Goal: Task Accomplishment & Management: Use online tool/utility

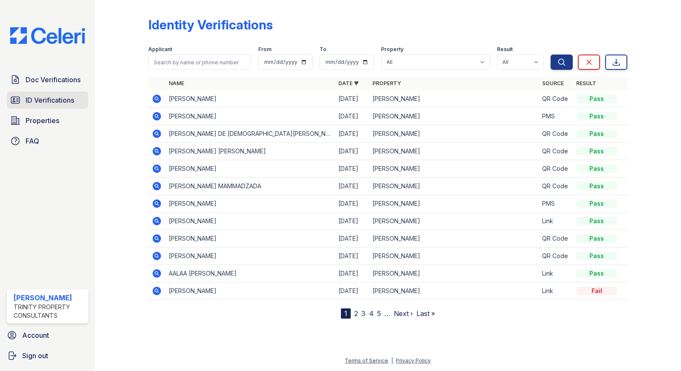
click at [33, 101] on span "ID Verifications" at bounding box center [50, 100] width 49 height 10
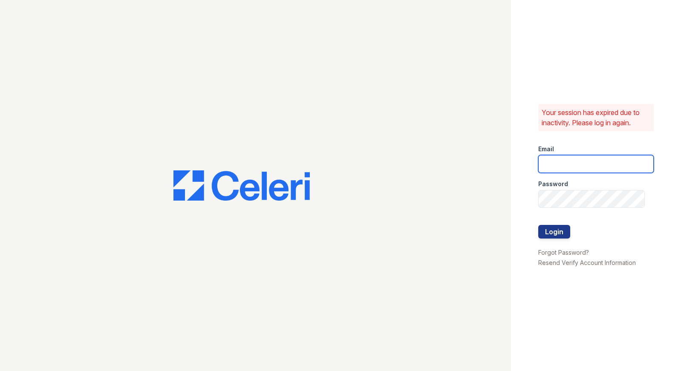
type input "[EMAIL_ADDRESS][DOMAIN_NAME]"
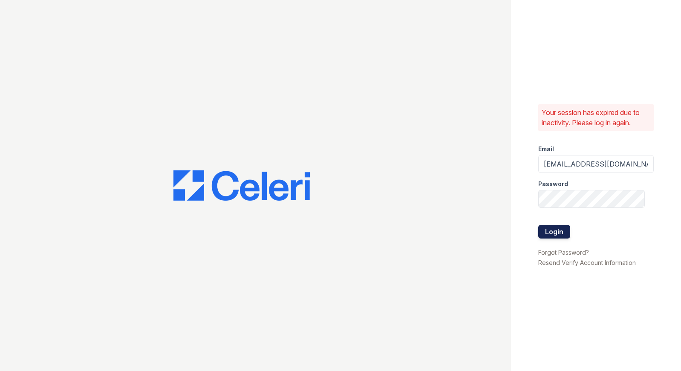
click at [556, 230] on button "Login" at bounding box center [554, 232] width 32 height 14
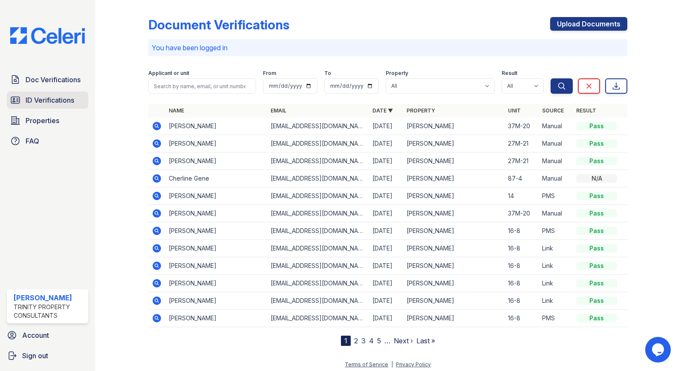
click at [70, 98] on span "ID Verifications" at bounding box center [50, 100] width 49 height 10
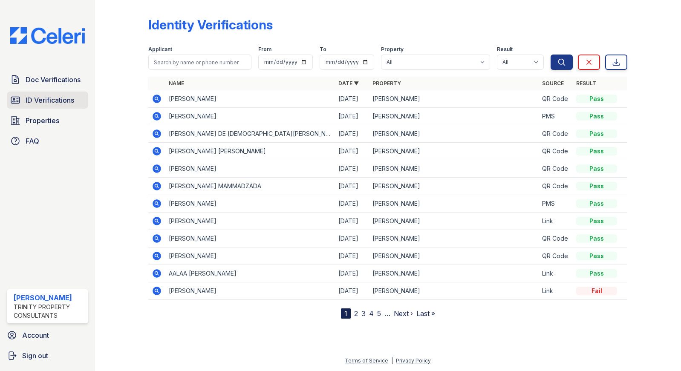
click at [49, 101] on span "ID Verifications" at bounding box center [50, 100] width 49 height 10
